Goal: Contribute content: Contribute content

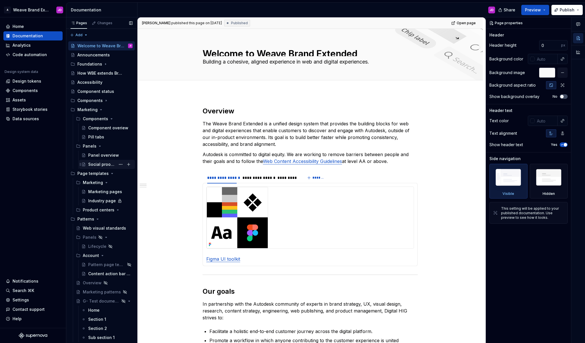
click at [104, 165] on div "Social proof tabs" at bounding box center [101, 164] width 27 height 6
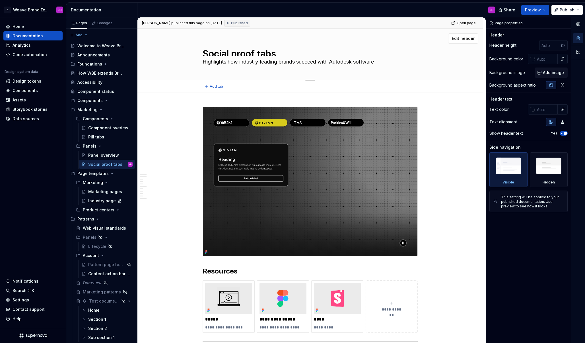
click at [290, 62] on textarea "Highlights how industry-leading brands succeed with Autodesk software" at bounding box center [308, 61] width 215 height 9
click at [291, 62] on textarea "Highlights how industry-leading brands succeed with Autodesk software" at bounding box center [308, 61] width 215 height 9
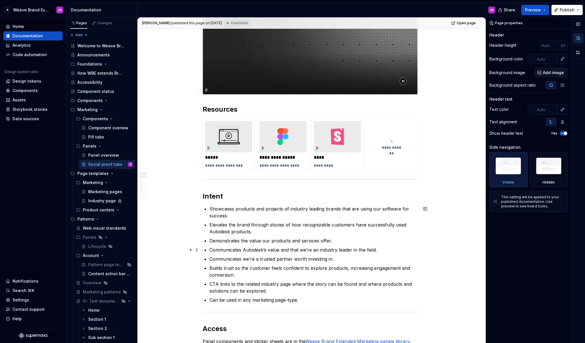
scroll to position [160, 0]
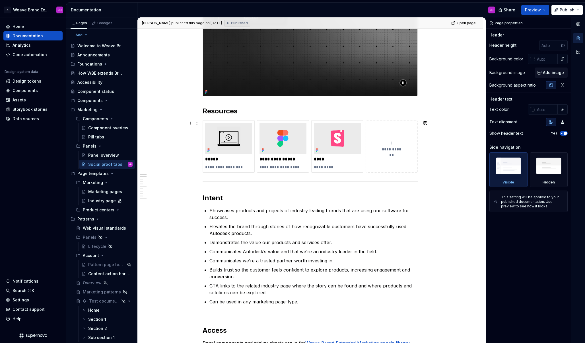
click at [395, 147] on span "**********" at bounding box center [391, 149] width 25 height 6
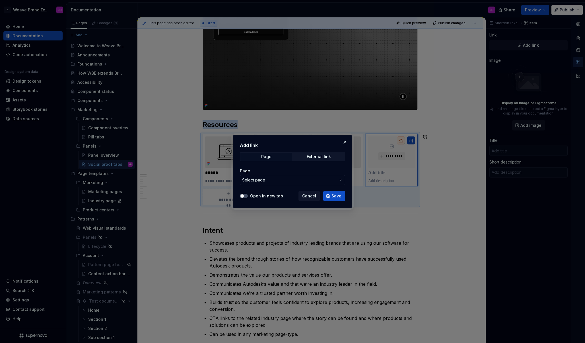
scroll to position [174, 0]
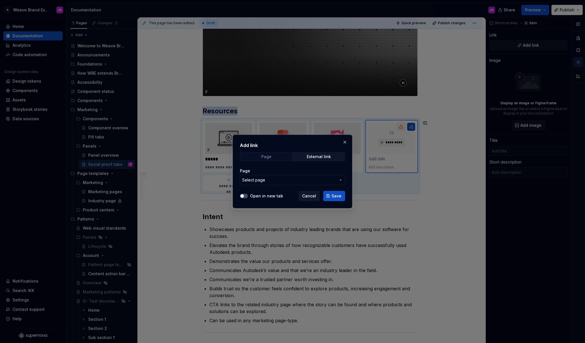
click at [273, 156] on span "Page" at bounding box center [266, 157] width 52 height 8
click at [268, 159] on div "Page" at bounding box center [266, 156] width 10 height 5
click at [273, 183] on button "Select page" at bounding box center [292, 180] width 105 height 10
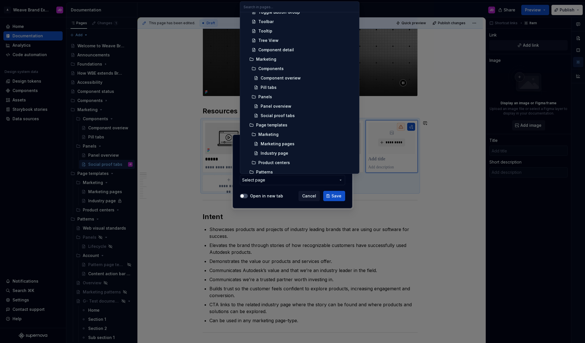
scroll to position [500, 0]
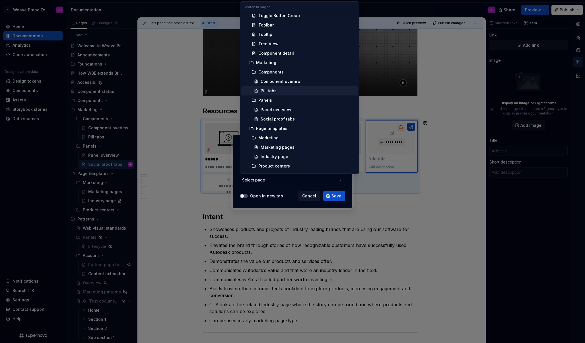
click at [270, 89] on div "Pill tabs" at bounding box center [269, 91] width 16 height 6
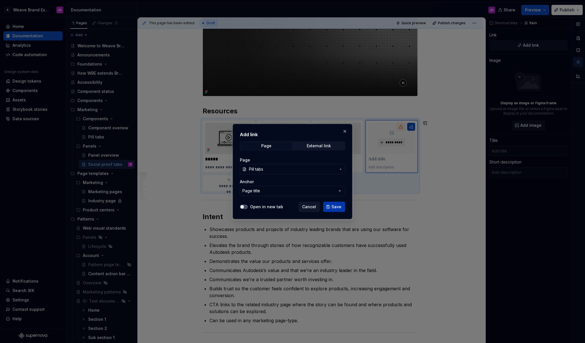
click at [335, 205] on span "Save" at bounding box center [337, 207] width 10 height 6
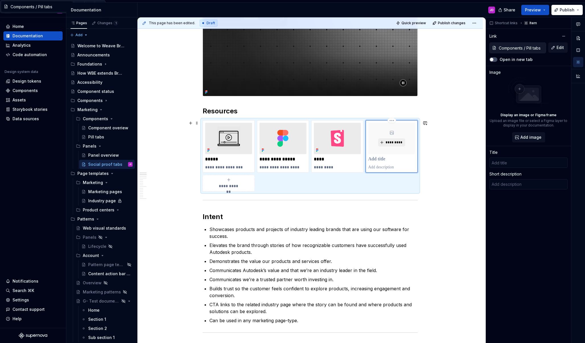
click at [380, 158] on p at bounding box center [391, 159] width 47 height 6
type textarea "*"
type input "Pill tabs"
type textarea "(Draft)"
click at [386, 141] on span "*********" at bounding box center [393, 142] width 17 height 5
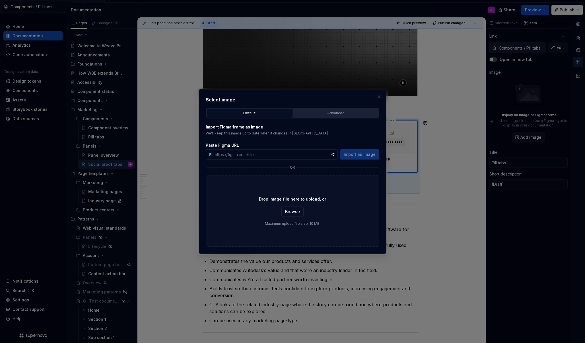
click at [341, 114] on div "Advanced" at bounding box center [336, 113] width 82 height 6
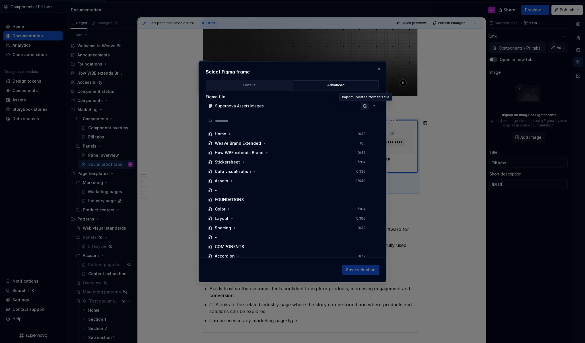
click at [365, 106] on div "button" at bounding box center [365, 106] width 8 height 8
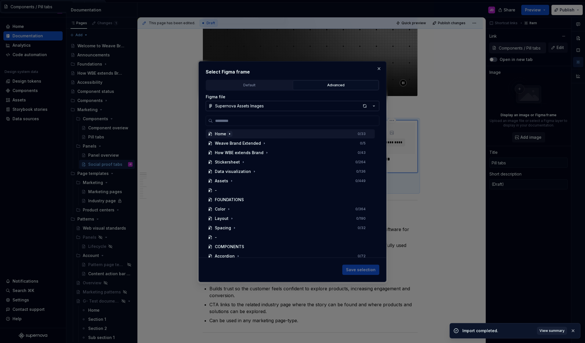
click at [227, 135] on icon "button" at bounding box center [229, 133] width 5 height 5
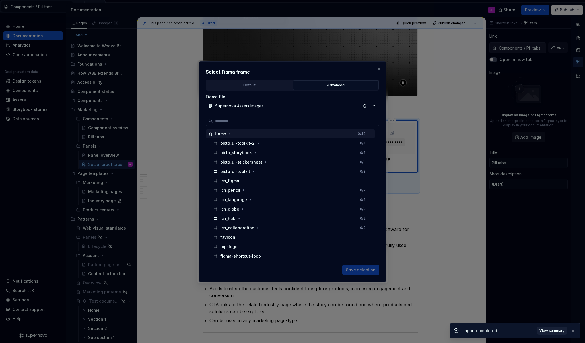
type textarea "*"
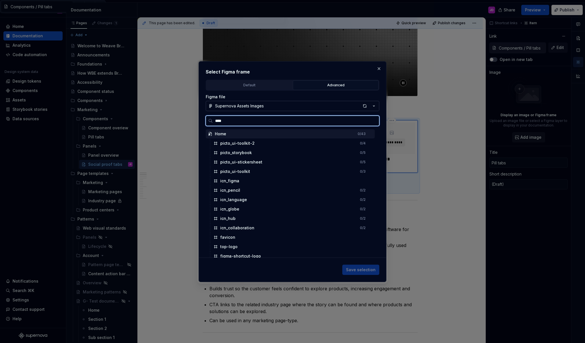
type input "*****"
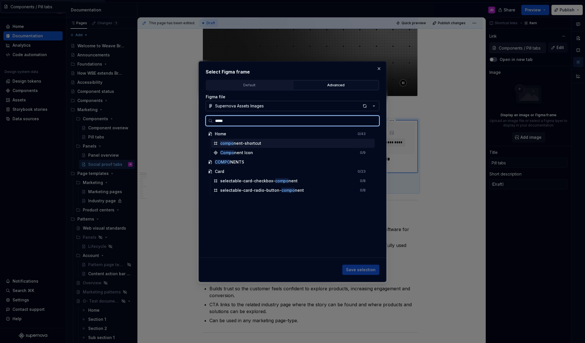
click at [262, 143] on div "compo nent-shortcut" at bounding box center [293, 143] width 164 height 9
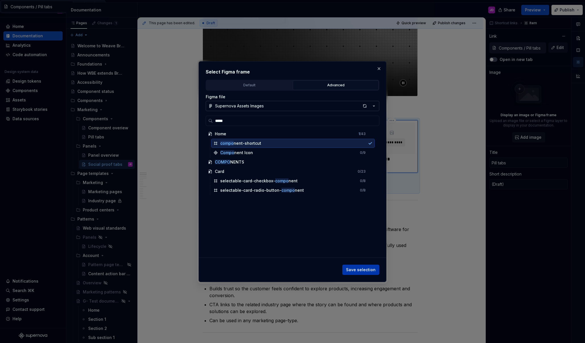
click at [370, 270] on span "Save selection" at bounding box center [361, 270] width 30 height 6
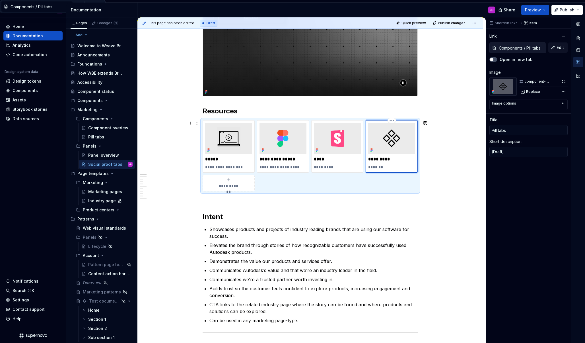
click at [384, 166] on p "*******" at bounding box center [391, 167] width 47 height 6
type textarea "*"
type textarea "Com"
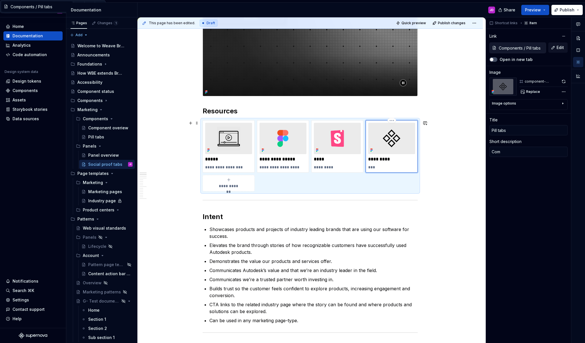
type textarea "*"
type textarea "Comp"
type textarea "*"
type textarea "Compo"
type textarea "*"
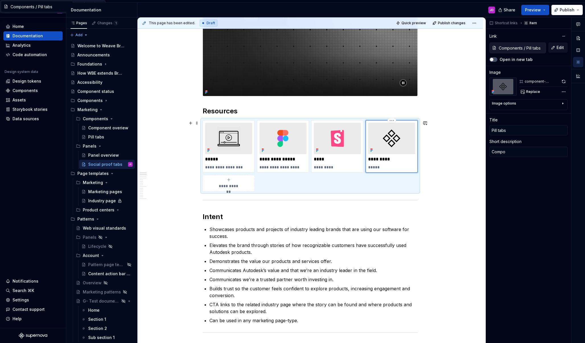
type textarea "Compon"
type textarea "*"
type textarea "Compone"
type textarea "*"
type textarea "Componen"
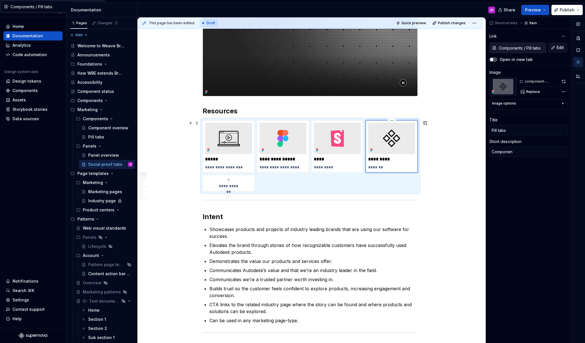
type textarea "*"
type textarea "Component"
type textarea "*"
type textarea "Component"
type textarea "*"
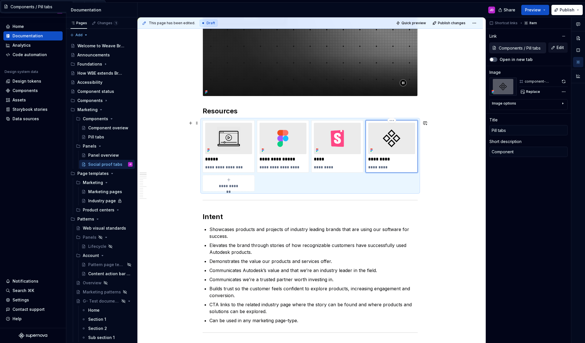
type textarea "Component u"
type textarea "*"
type textarea "Component us"
type textarea "*"
type textarea "Component use"
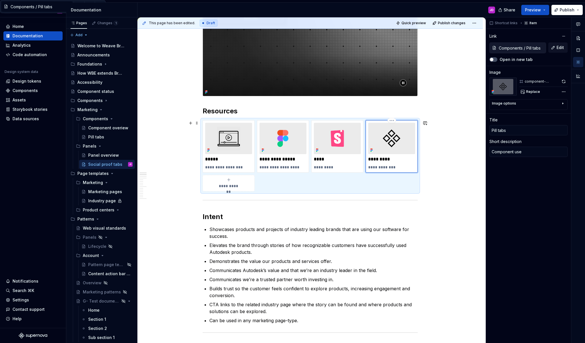
type textarea "*"
type textarea "Component used"
click at [373, 159] on p "*********" at bounding box center [391, 159] width 47 height 6
type textarea "*"
type input "Sub"
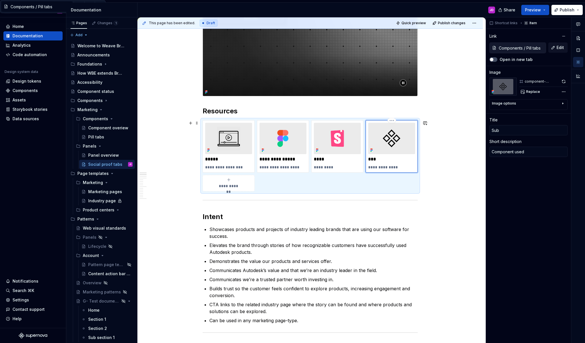
type textarea "*"
type input "Subc"
type textarea "*"
type input "Subco"
type textarea "*"
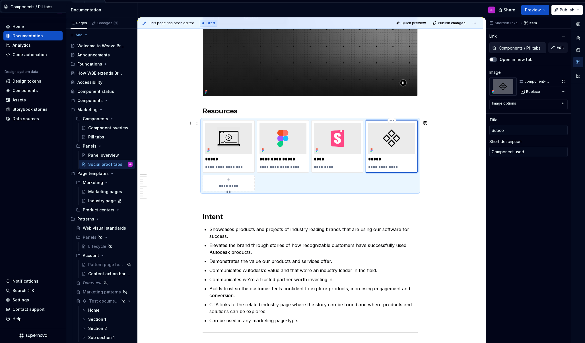
type input "Subcom"
type textarea "*"
type input "Subcomp"
type textarea "*"
type input "Subcompo"
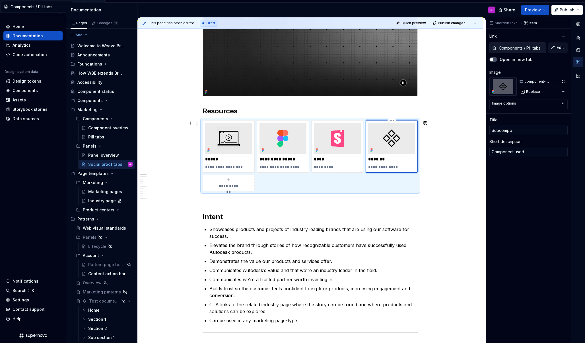
type textarea "*"
type input "Subcompon"
type textarea "*"
type input "Subcompone"
type textarea "*"
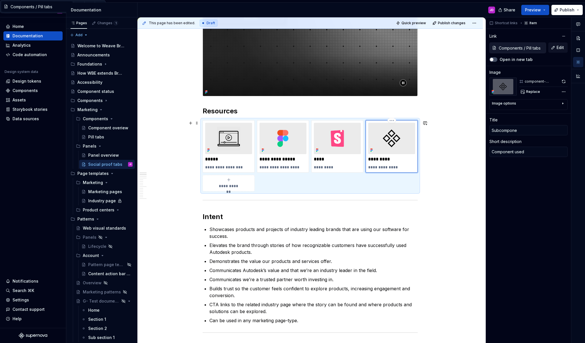
type input "Subcomponen"
type textarea "*"
type input "Subcomponent"
click at [378, 168] on p "**********" at bounding box center [391, 167] width 47 height 6
type textarea "*"
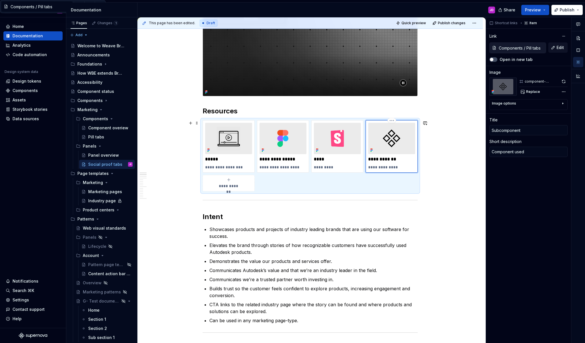
type textarea "Pil"
type textarea "*"
type textarea "Pill"
type textarea "*"
type textarea "Pills"
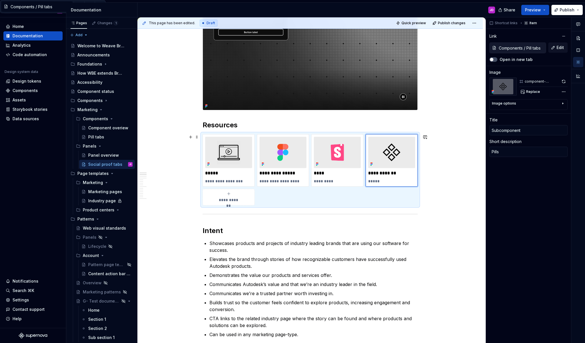
scroll to position [137, 0]
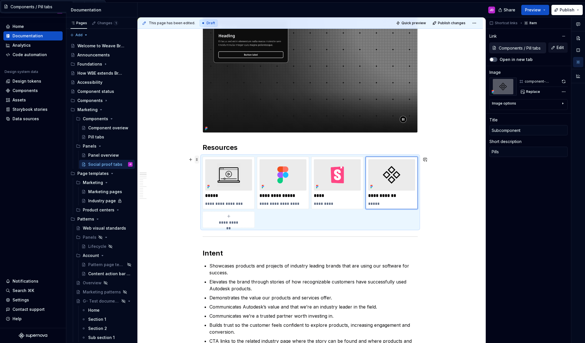
click at [197, 159] on span at bounding box center [197, 159] width 5 height 8
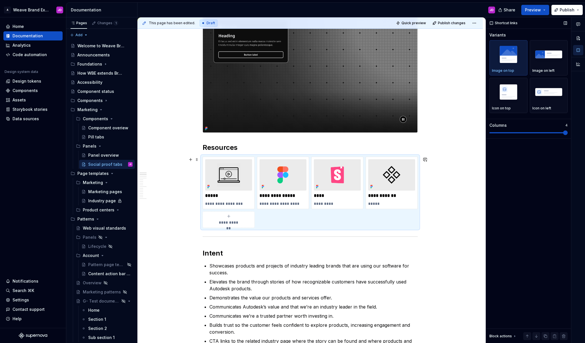
click at [568, 132] on span at bounding box center [565, 132] width 5 height 5
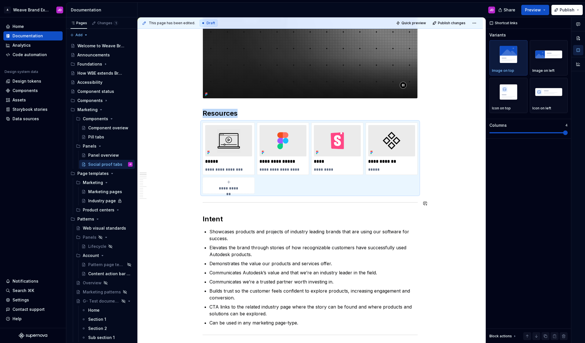
scroll to position [205, 0]
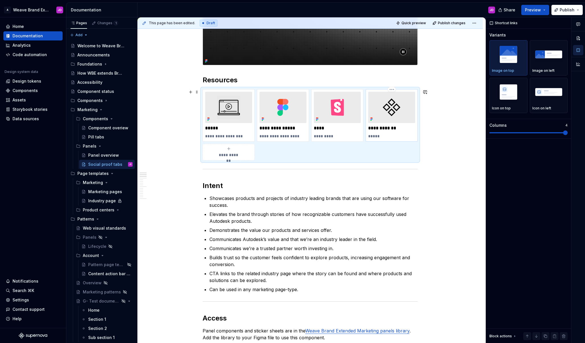
click at [379, 136] on p "*****" at bounding box center [391, 136] width 47 height 6
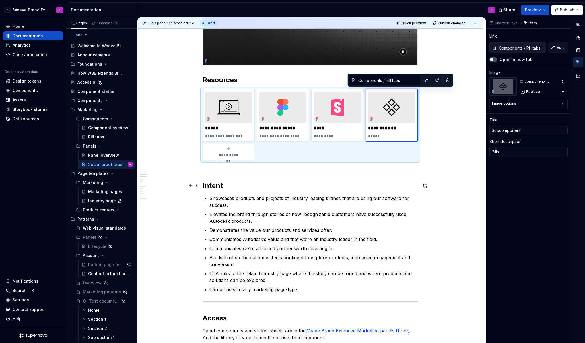
type textarea "*"
type textarea "Pill ta"
type textarea "*"
type textarea "Pill tab"
type textarea "*"
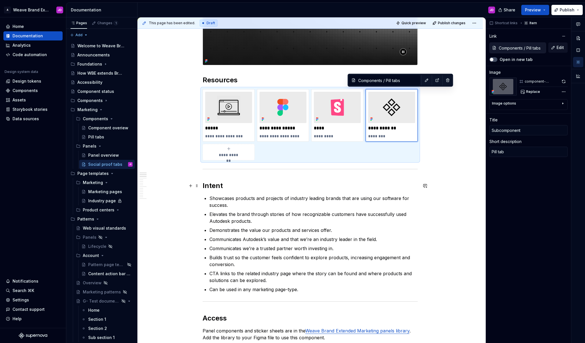
type textarea "Pill tabs"
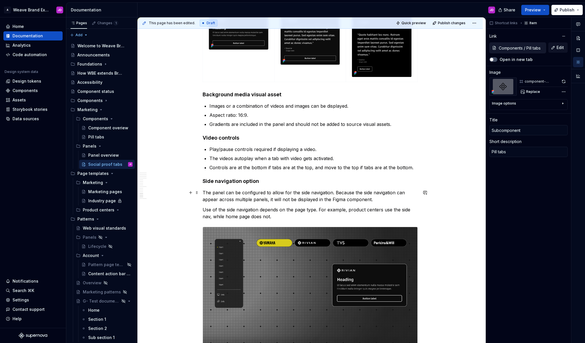
scroll to position [1311, 0]
click at [355, 124] on p "Gradients are included in the panel and should not be added to source visual as…" at bounding box center [313, 123] width 208 height 7
type textarea "*"
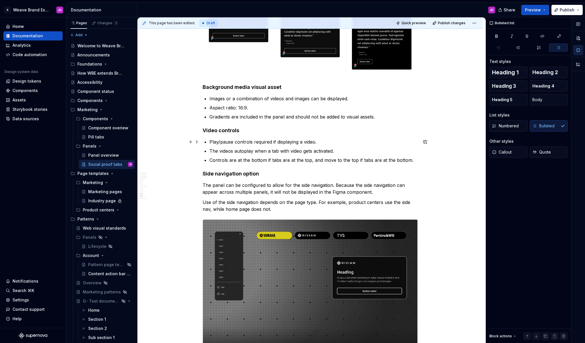
scroll to position [1320, 0]
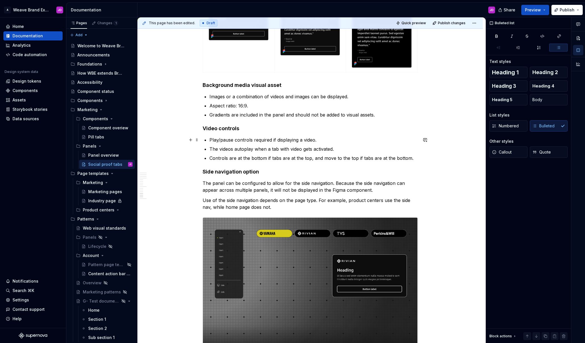
click at [256, 140] on p "Play/pause controls required if displaying a video." at bounding box center [313, 139] width 208 height 7
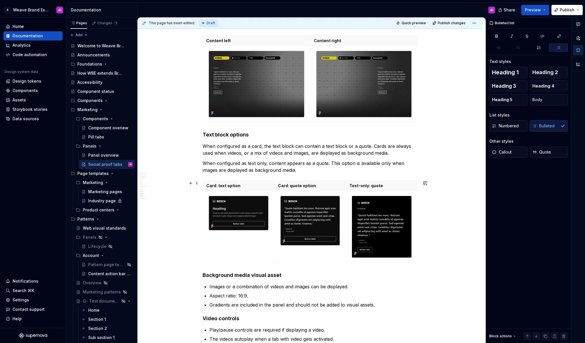
scroll to position [1061, 0]
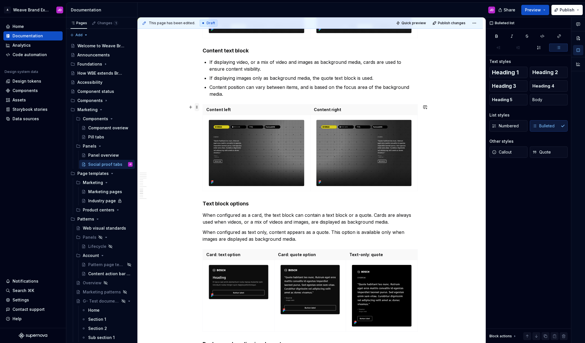
click at [197, 107] on span at bounding box center [197, 107] width 5 height 8
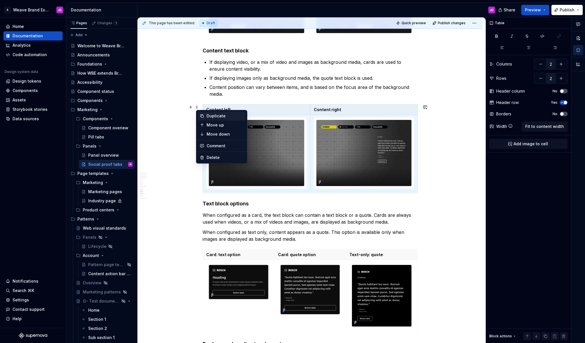
click at [206, 114] on div "Duplicate" at bounding box center [221, 115] width 48 height 9
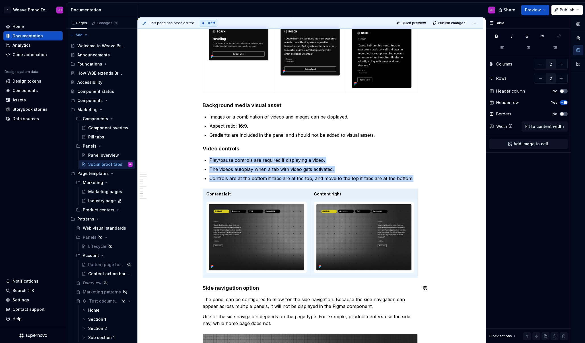
scroll to position [1301, 0]
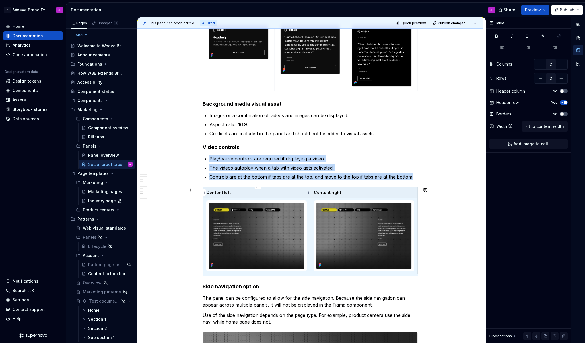
click at [216, 192] on p "Content left" at bounding box center [256, 193] width 100 height 6
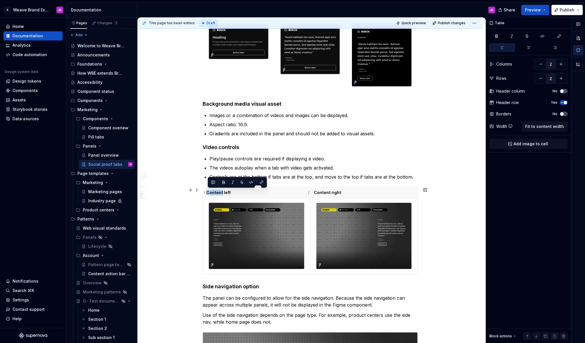
click at [216, 192] on p "Content left" at bounding box center [256, 193] width 100 height 6
click at [220, 193] on p "Content left" at bounding box center [256, 193] width 100 height 6
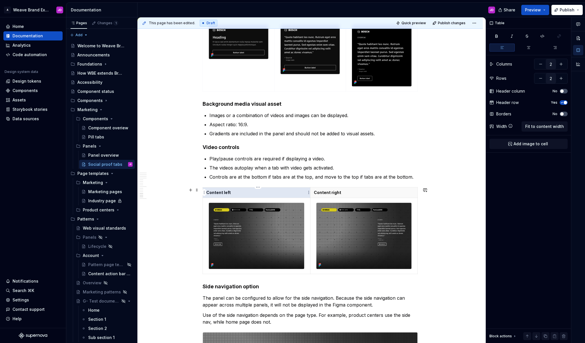
click at [220, 193] on p "Content left" at bounding box center [256, 193] width 100 height 6
copy p "Video controls: top"
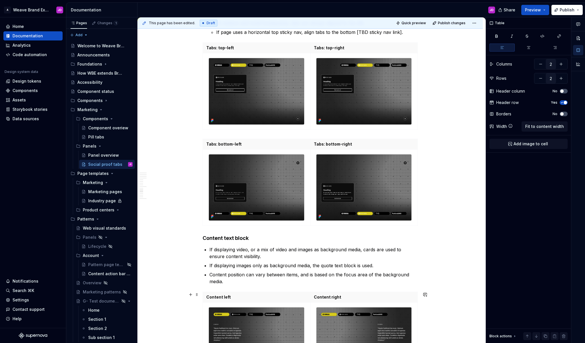
scroll to position [956, 0]
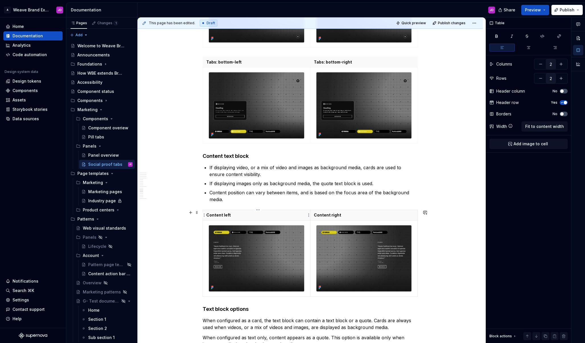
click at [223, 214] on p "Content left" at bounding box center [256, 215] width 100 height 6
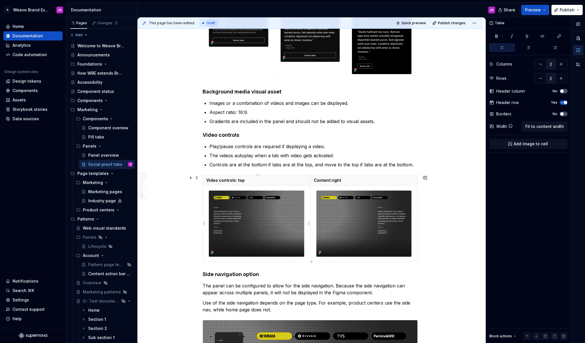
click at [326, 179] on p "Content right" at bounding box center [364, 180] width 100 height 6
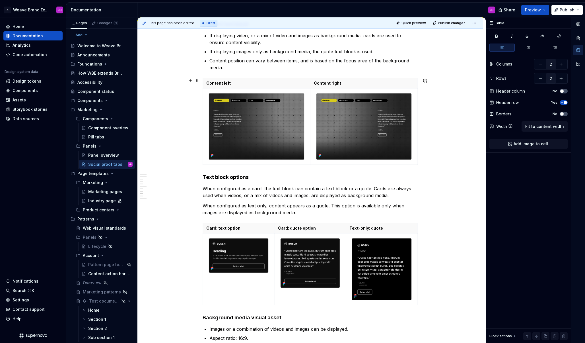
scroll to position [1088, 0]
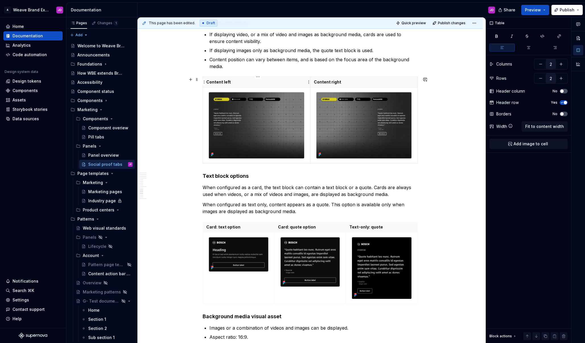
click at [227, 81] on p "Content left" at bounding box center [256, 82] width 100 height 6
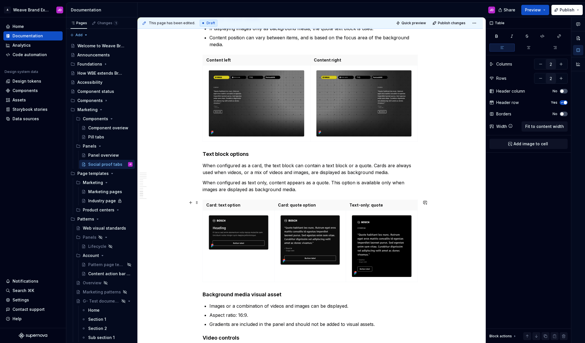
scroll to position [1112, 0]
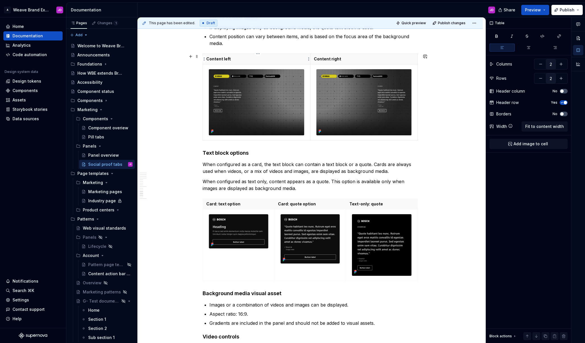
click at [223, 58] on p "Content left" at bounding box center [256, 59] width 100 height 6
click at [223, 59] on p "Content left" at bounding box center [256, 59] width 100 height 6
click at [330, 58] on p "Content right" at bounding box center [364, 59] width 100 height 6
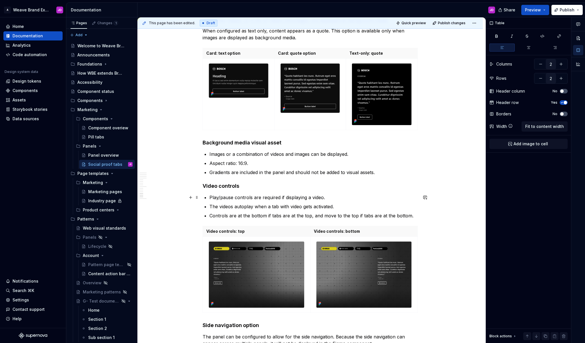
scroll to position [1264, 0]
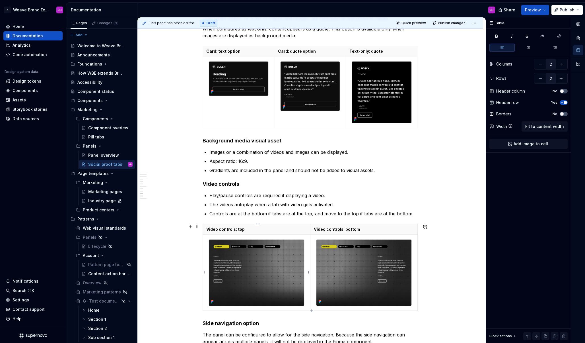
click at [249, 260] on img at bounding box center [256, 272] width 95 height 66
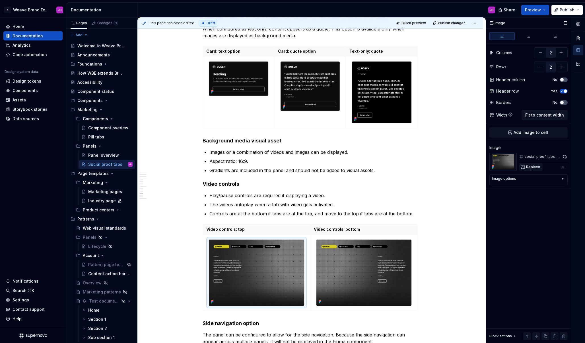
click at [536, 168] on span "Replace" at bounding box center [533, 166] width 14 height 5
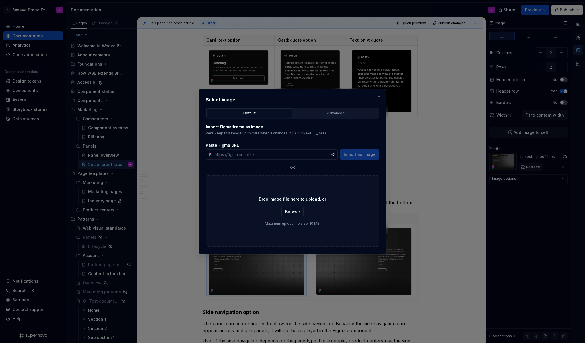
scroll to position [1253, 0]
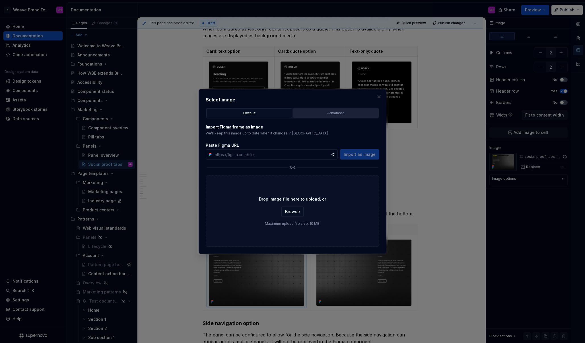
click at [310, 114] on div "Advanced" at bounding box center [336, 113] width 82 height 6
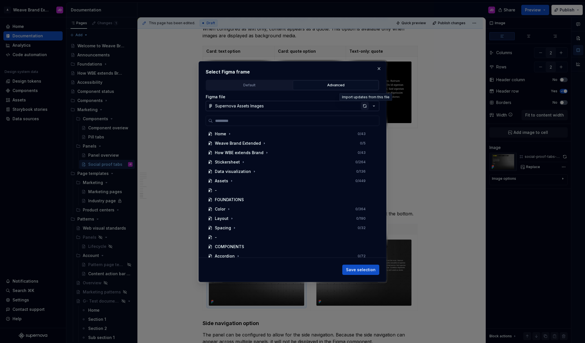
click at [364, 104] on div "button" at bounding box center [365, 106] width 8 height 8
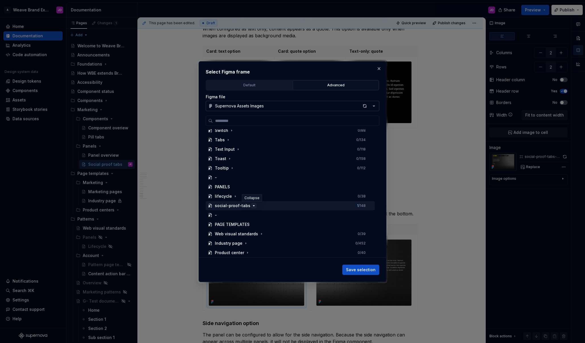
click at [252, 207] on icon "button" at bounding box center [254, 205] width 5 height 5
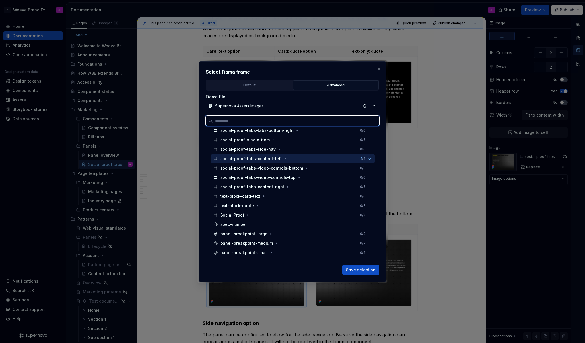
scroll to position [370, 0]
click at [278, 169] on div "social-proof-tabs-video-controls-bottom" at bounding box center [261, 167] width 83 height 6
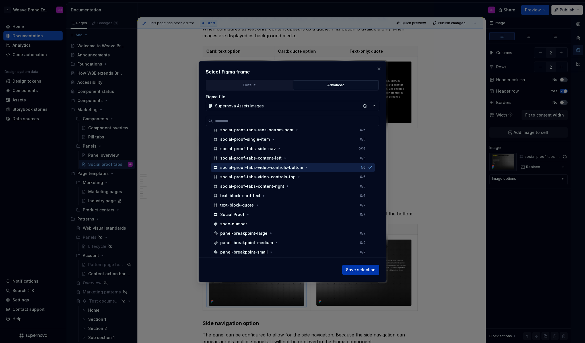
click at [368, 271] on span "Save selection" at bounding box center [361, 270] width 30 height 6
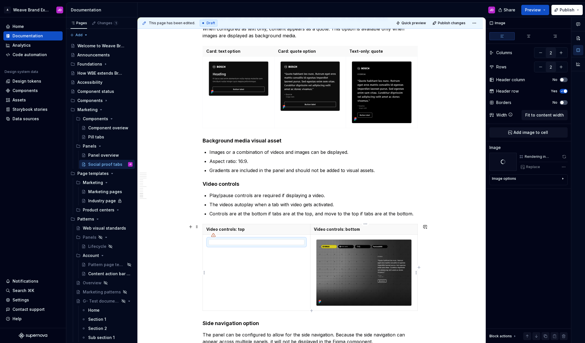
click at [341, 262] on img at bounding box center [363, 272] width 95 height 66
click at [242, 230] on p "Video controls: top" at bounding box center [256, 229] width 100 height 6
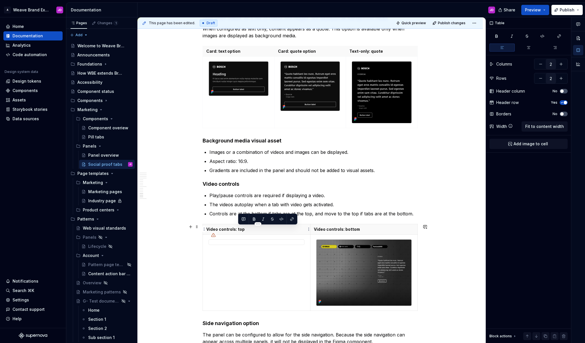
click at [242, 230] on p "Video controls: top" at bounding box center [256, 229] width 100 height 6
click at [354, 230] on p "Video controls: bottom" at bounding box center [364, 229] width 100 height 6
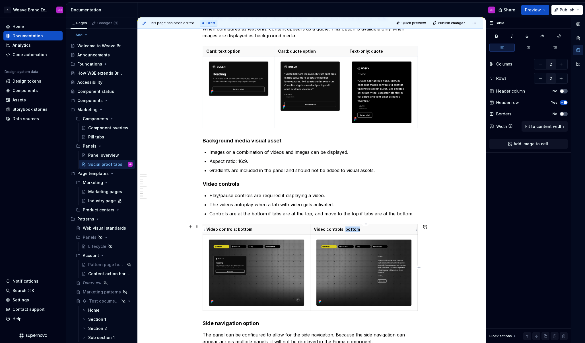
click at [354, 230] on p "Video controls: bottom" at bounding box center [364, 229] width 100 height 6
click at [353, 271] on img at bounding box center [363, 272] width 95 height 66
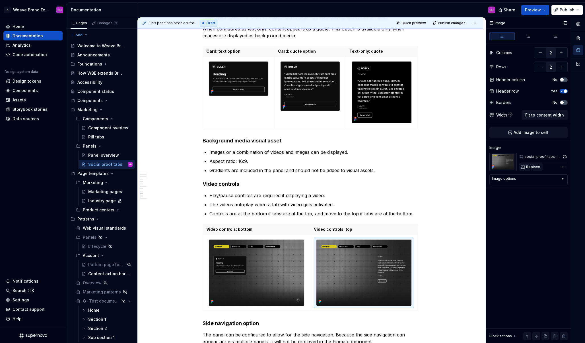
click at [536, 167] on span "Replace" at bounding box center [533, 166] width 14 height 5
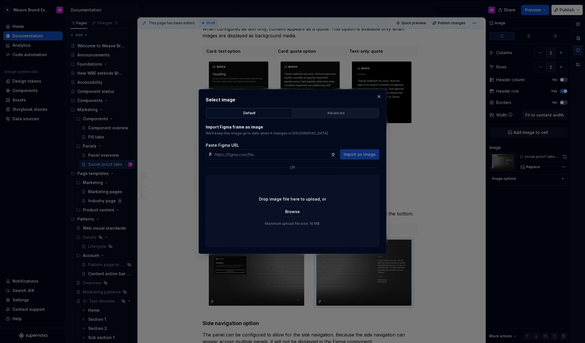
type textarea "*"
click at [324, 116] on button "Advanced" at bounding box center [336, 113] width 86 height 10
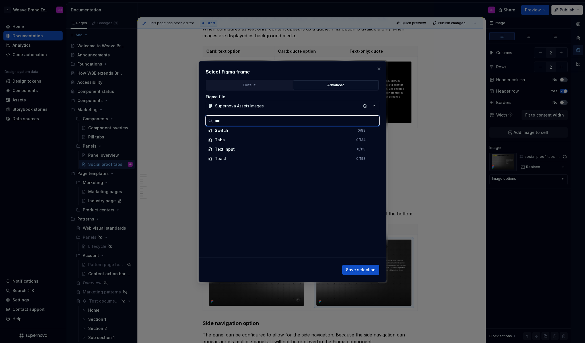
scroll to position [0, 0]
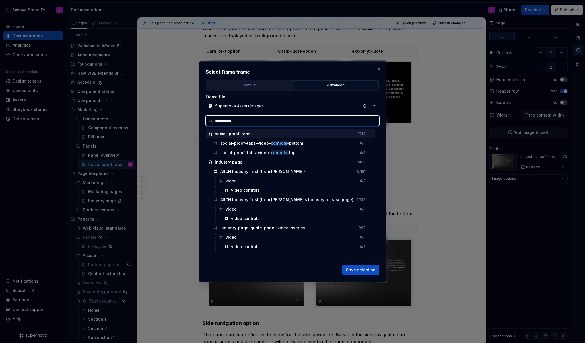
type input "**********"
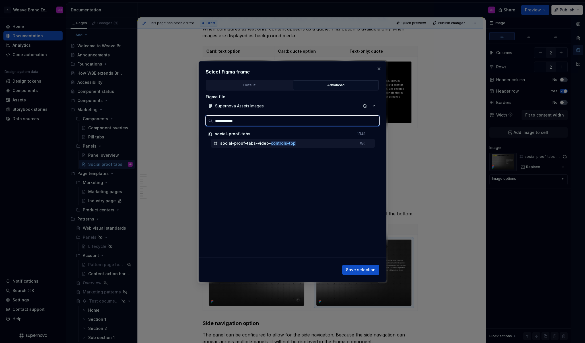
click at [285, 144] on mark "controls-top" at bounding box center [283, 143] width 25 height 5
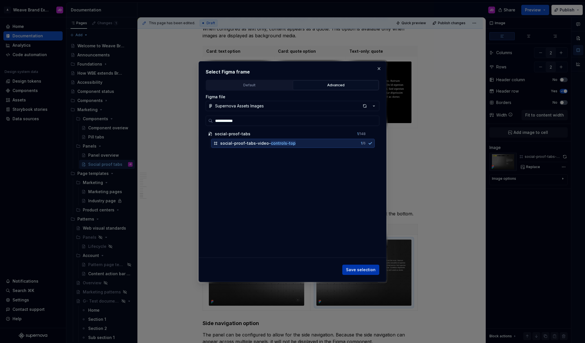
click at [362, 268] on span "Save selection" at bounding box center [361, 270] width 30 height 6
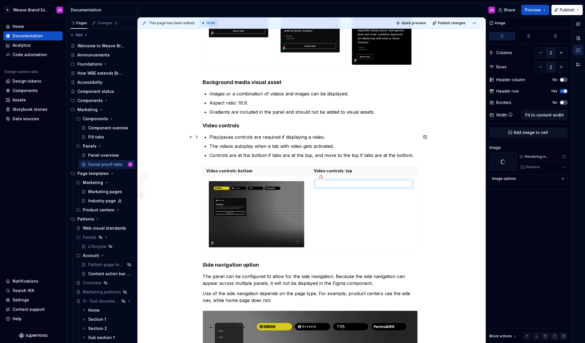
scroll to position [1311, 0]
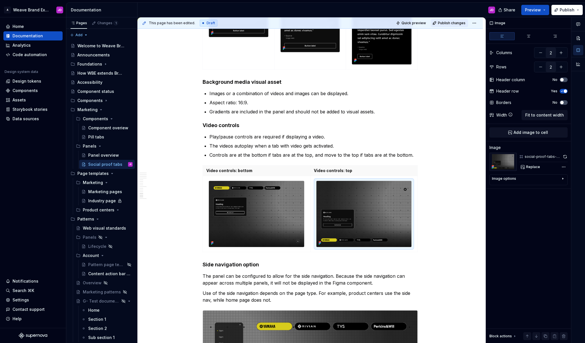
click at [457, 22] on span "Publish changes" at bounding box center [452, 23] width 28 height 5
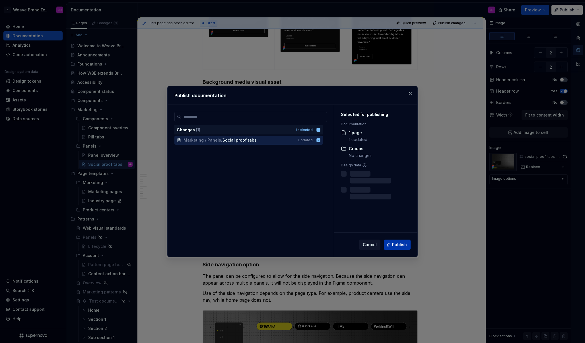
click at [396, 247] on span "Publish" at bounding box center [399, 245] width 15 height 6
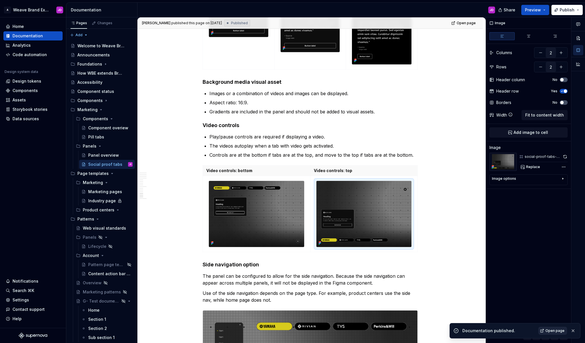
click at [546, 331] on link "Open page" at bounding box center [552, 330] width 29 height 8
type textarea "*"
